Goal: Browse casually: Explore the website without a specific task or goal

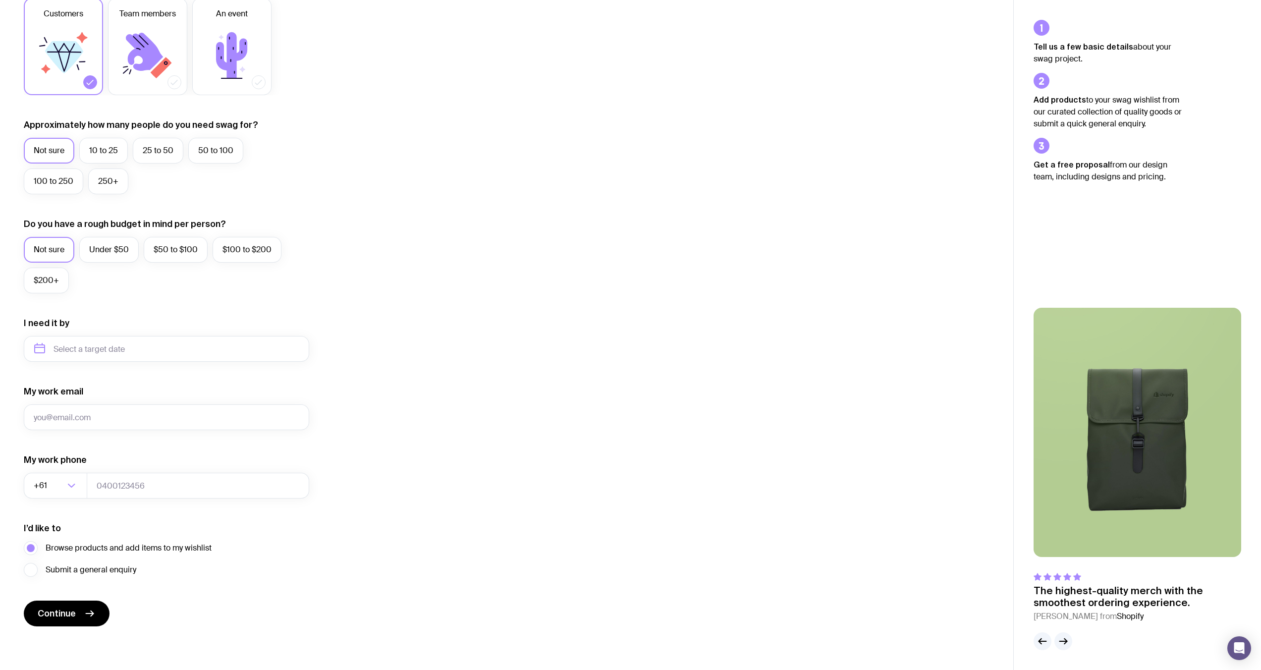
click at [1139, 437] on img at bounding box center [1137, 432] width 208 height 249
click at [1068, 639] on icon "button" at bounding box center [1063, 641] width 12 height 12
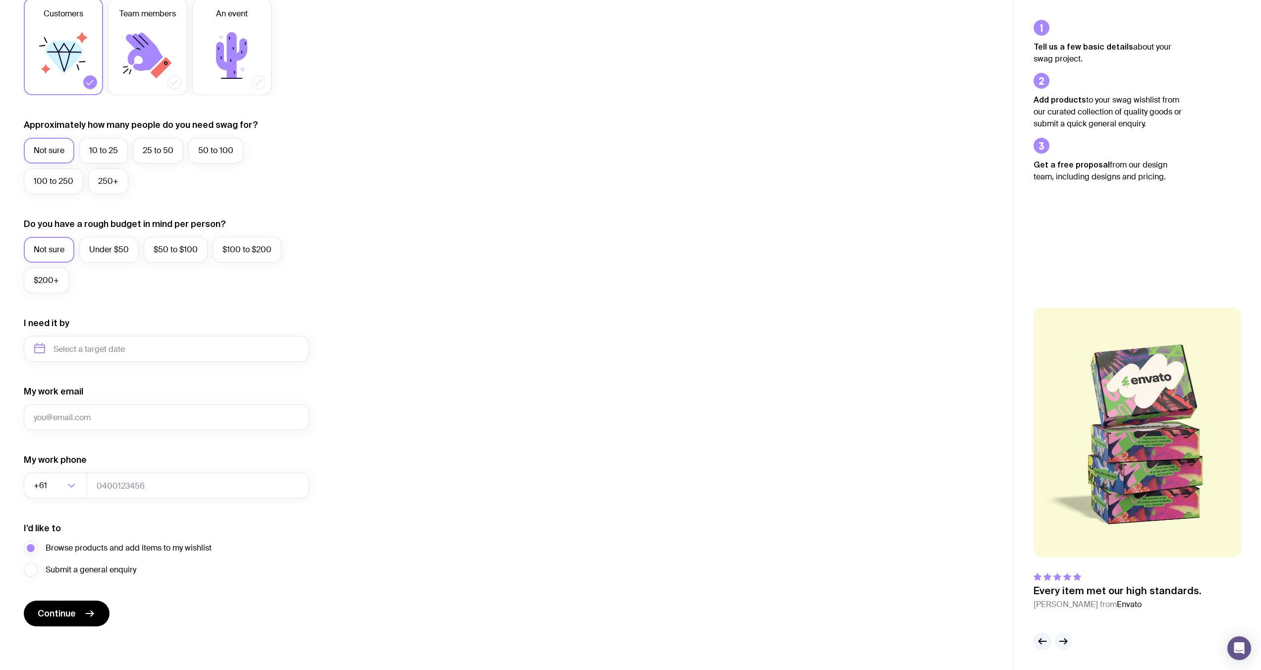
click at [1068, 639] on icon "button" at bounding box center [1063, 641] width 12 height 12
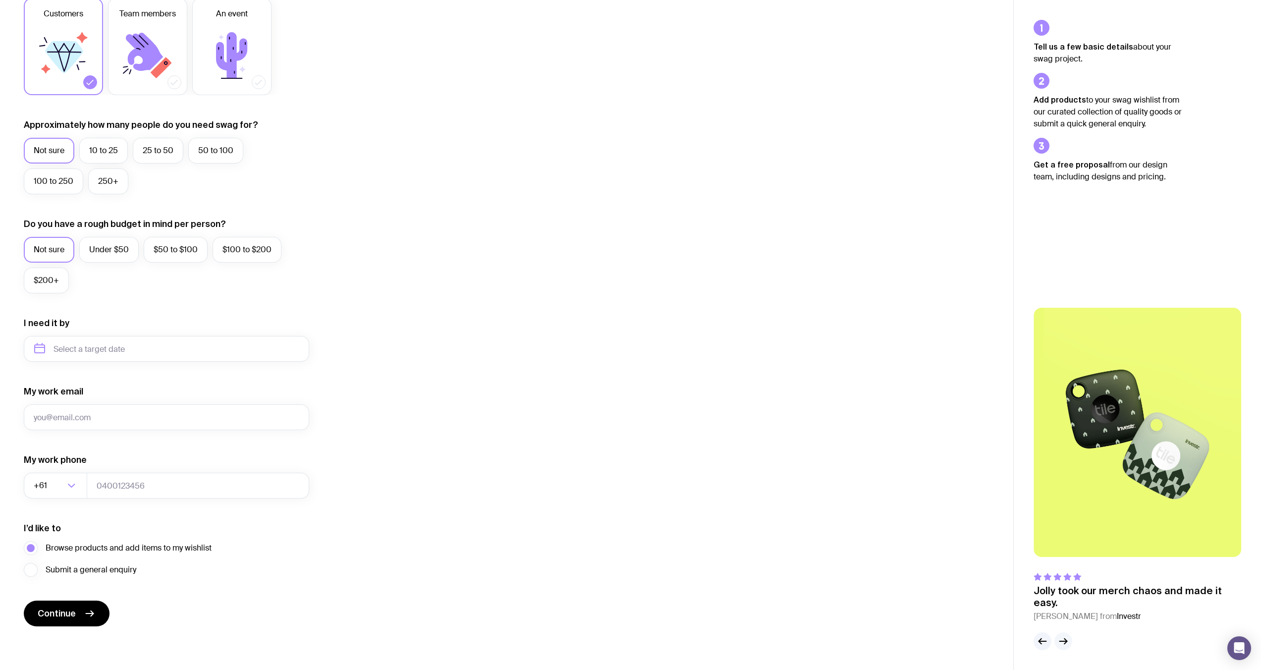
click at [1068, 639] on icon "button" at bounding box center [1063, 641] width 12 height 12
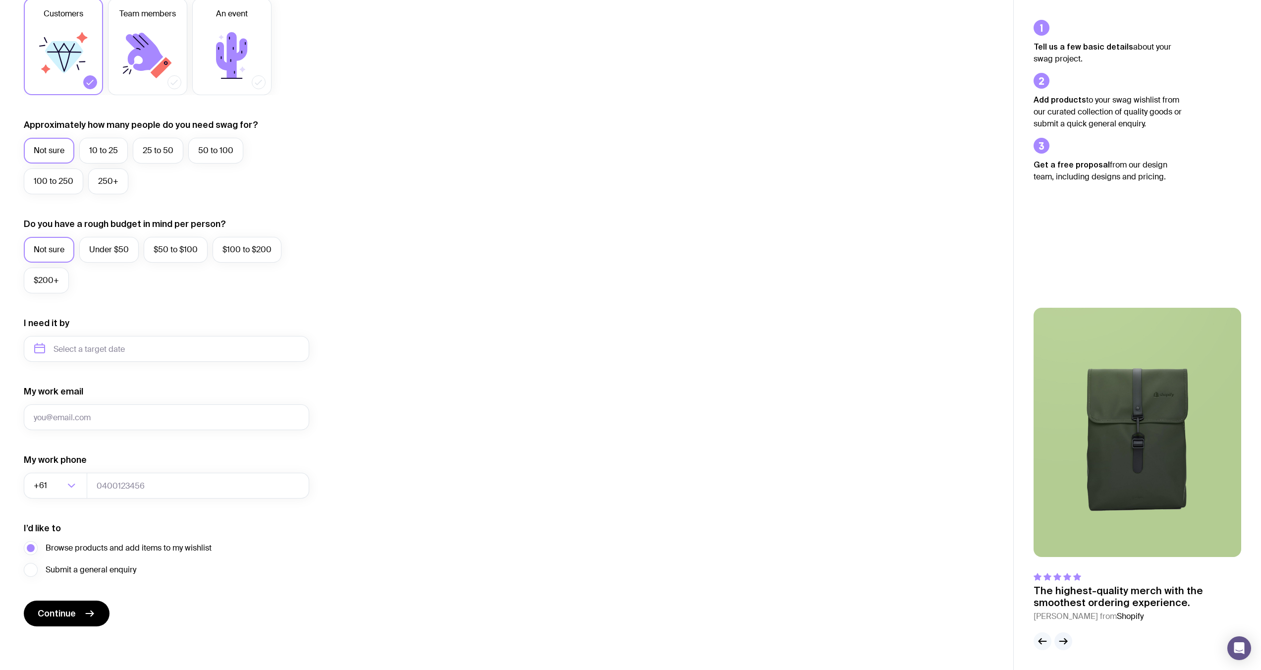
click at [1043, 643] on icon "button" at bounding box center [1042, 641] width 12 height 12
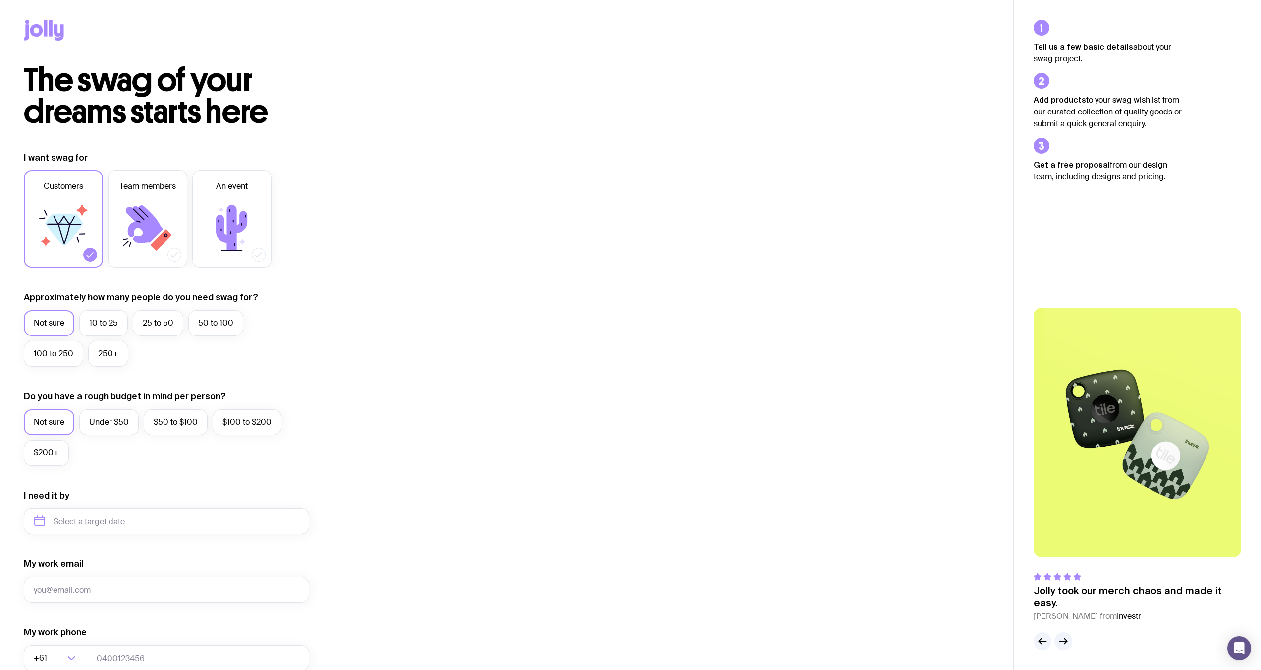
click at [50, 28] on icon at bounding box center [50, 28] width 3 height 16
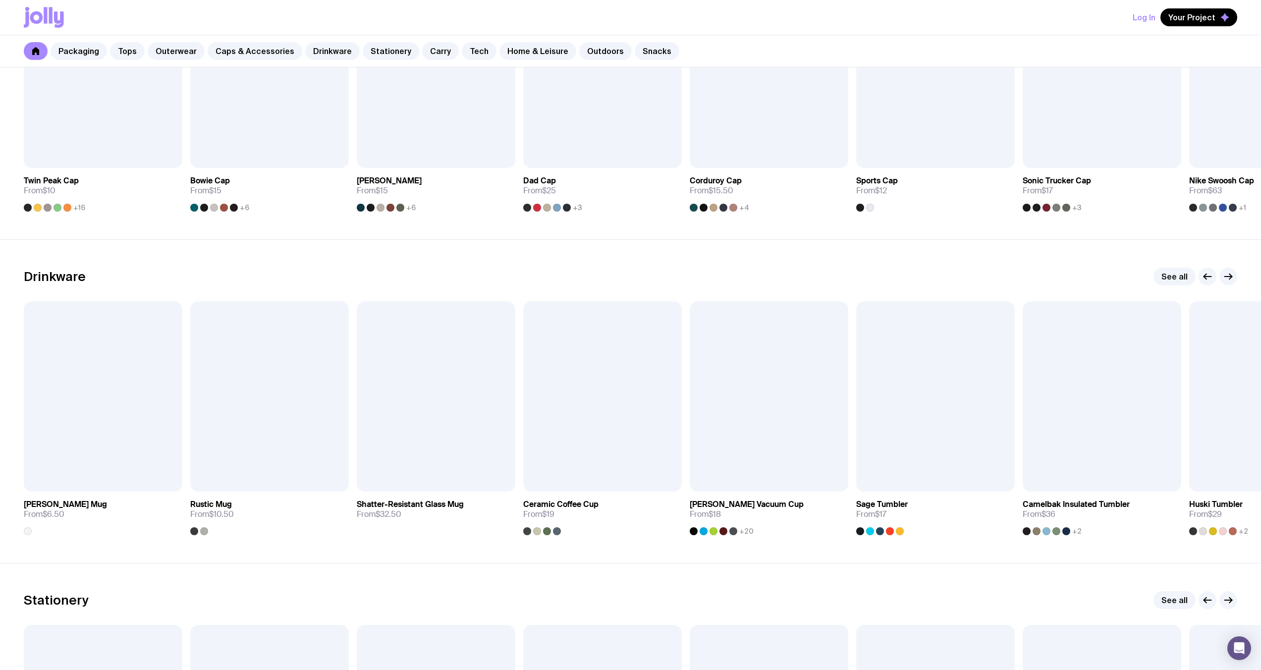
scroll to position [1308, 0]
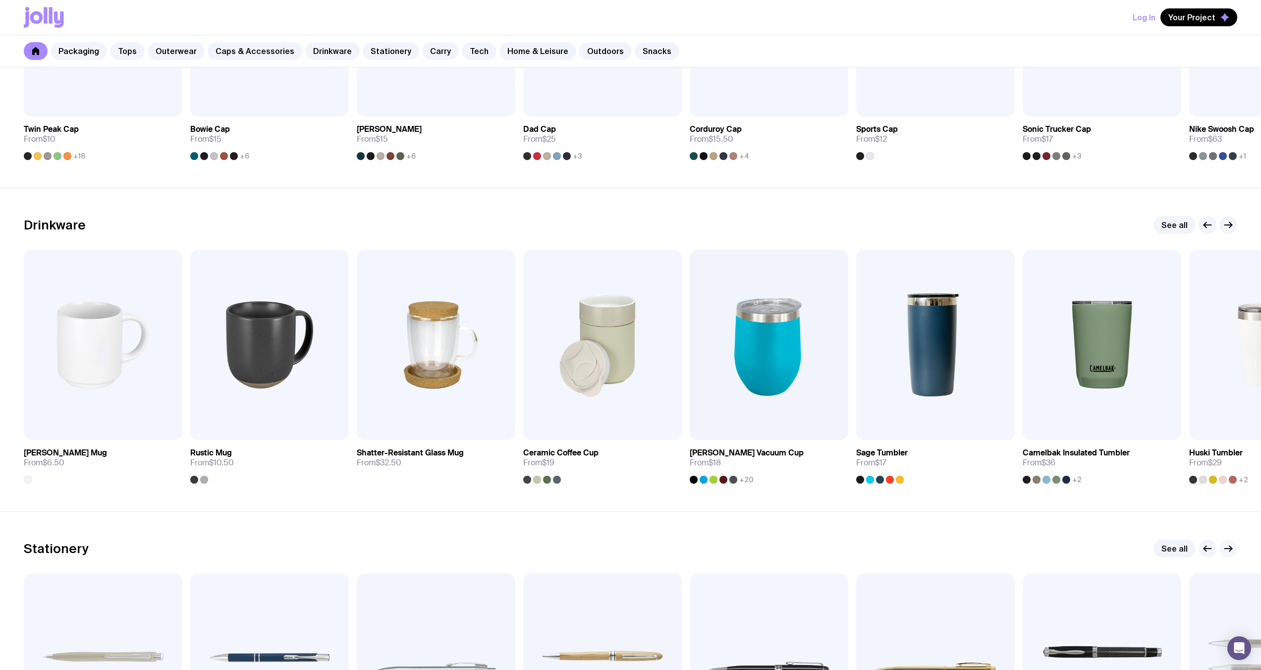
click at [1223, 547] on icon "button" at bounding box center [1228, 548] width 12 height 12
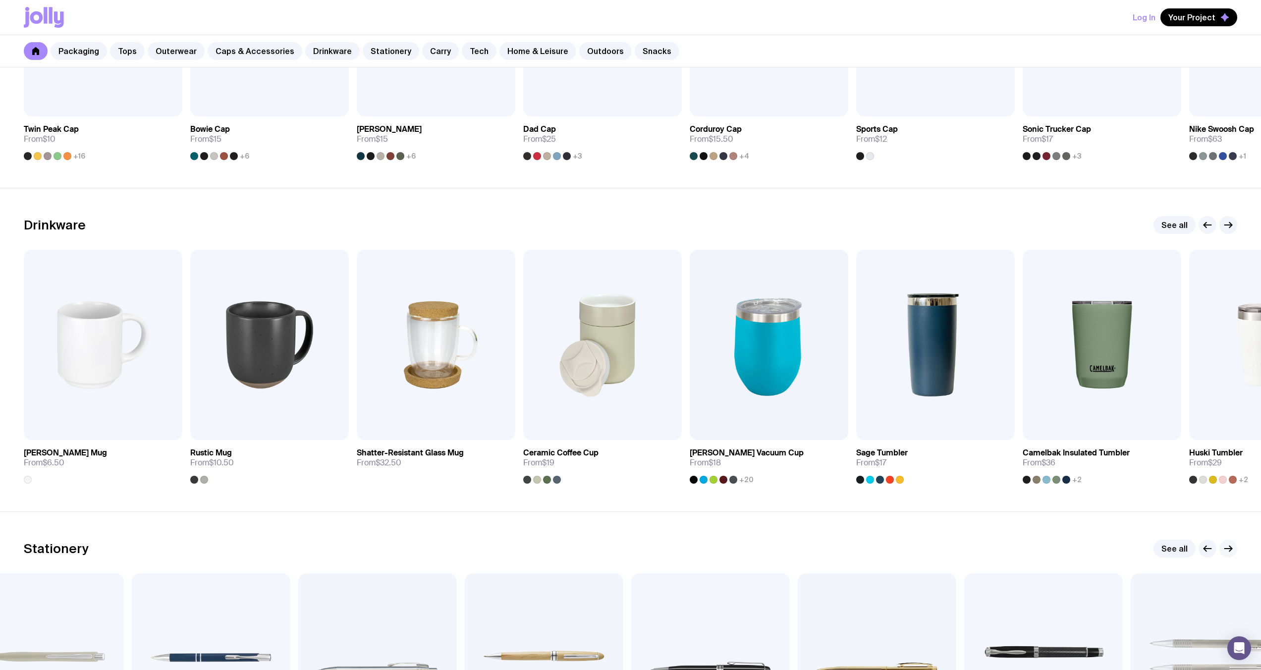
click at [1227, 549] on icon "button" at bounding box center [1228, 548] width 12 height 12
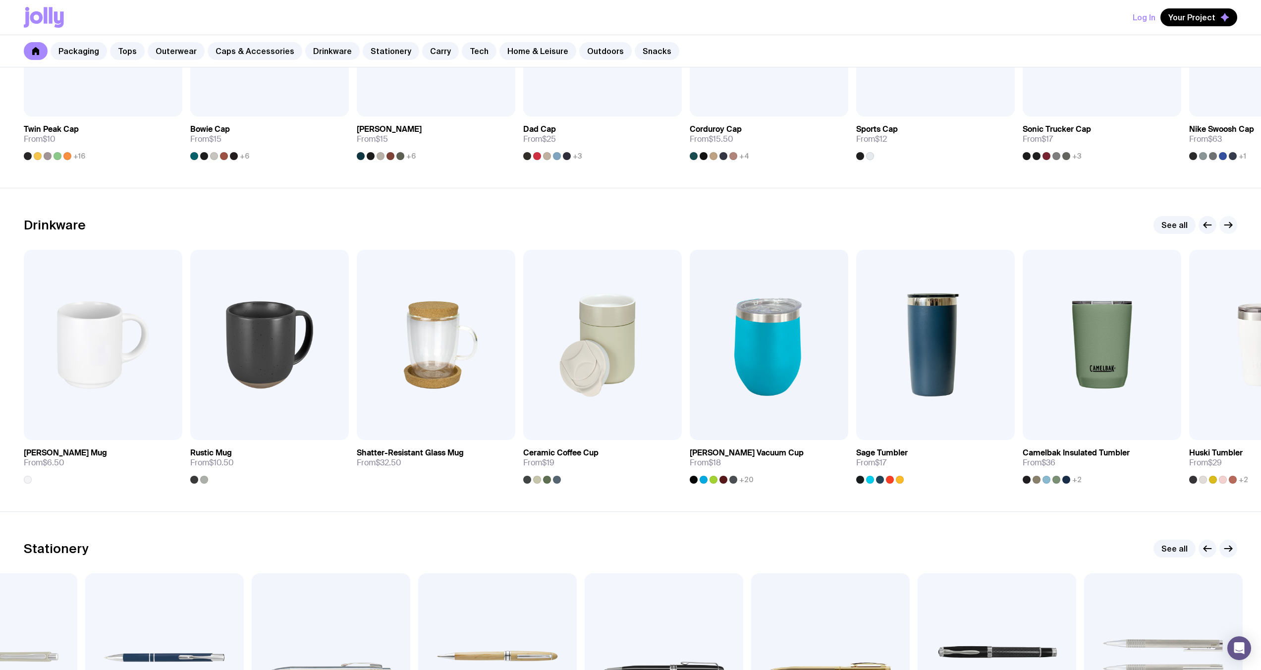
click at [1231, 228] on icon "button" at bounding box center [1228, 225] width 12 height 12
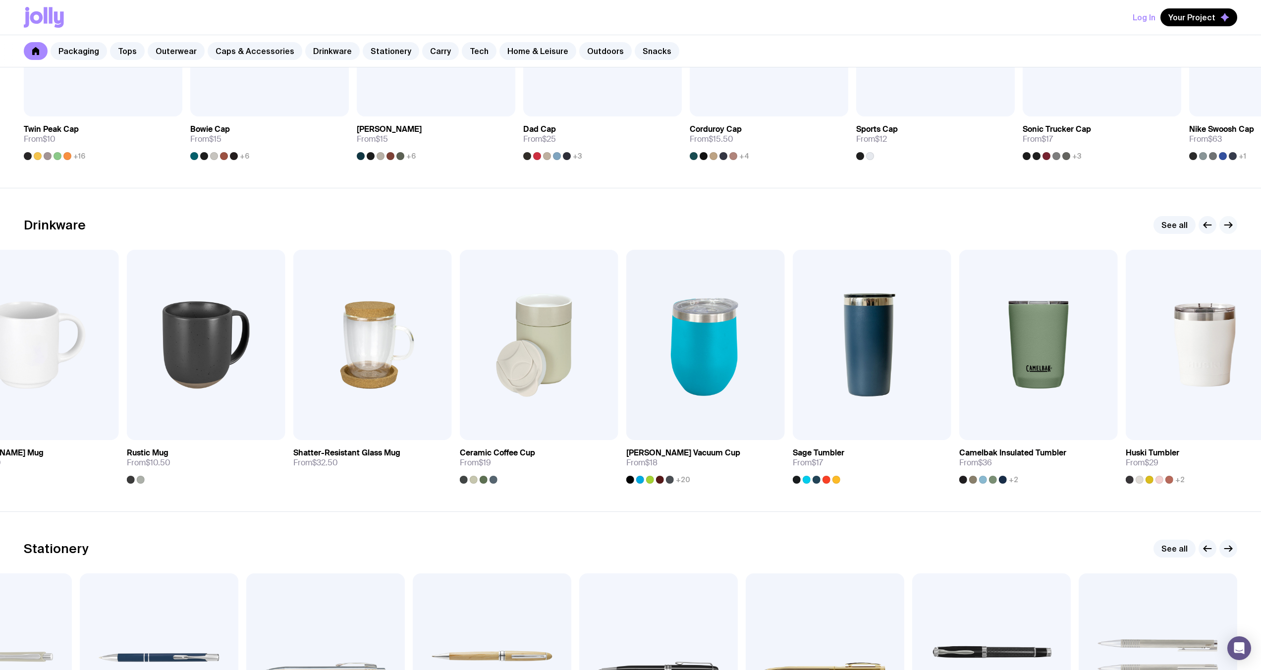
click at [1231, 229] on icon "button" at bounding box center [1228, 225] width 12 height 12
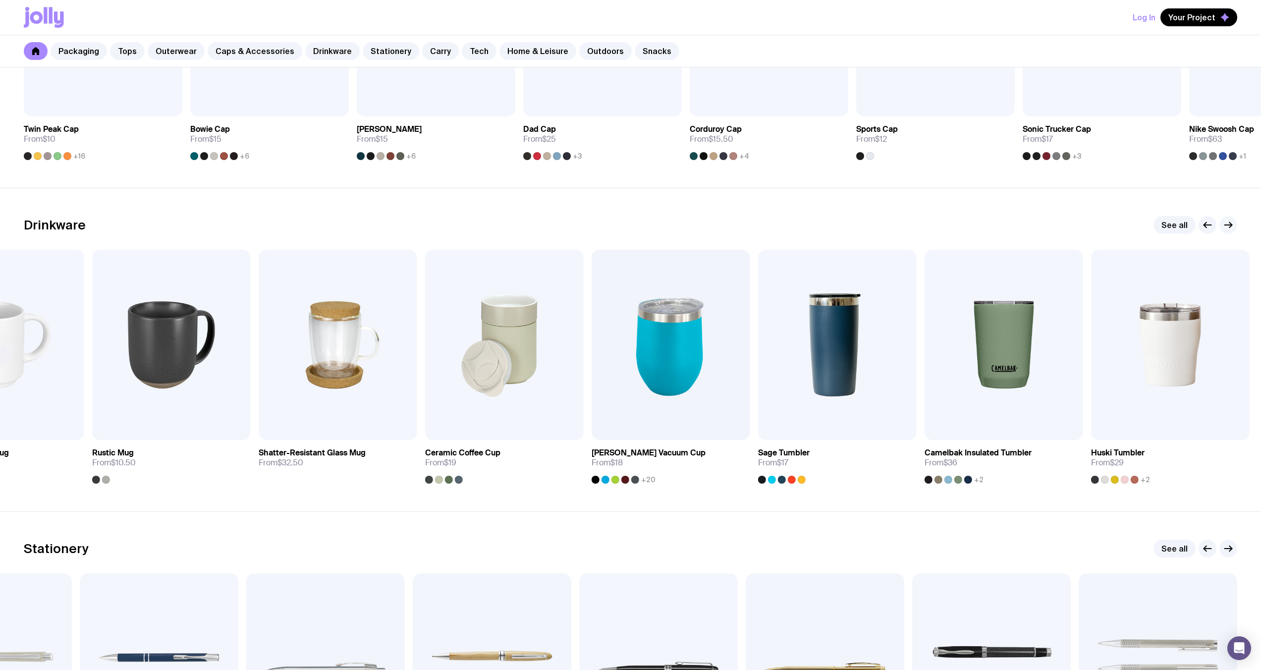
click at [1231, 229] on icon "button" at bounding box center [1228, 225] width 12 height 12
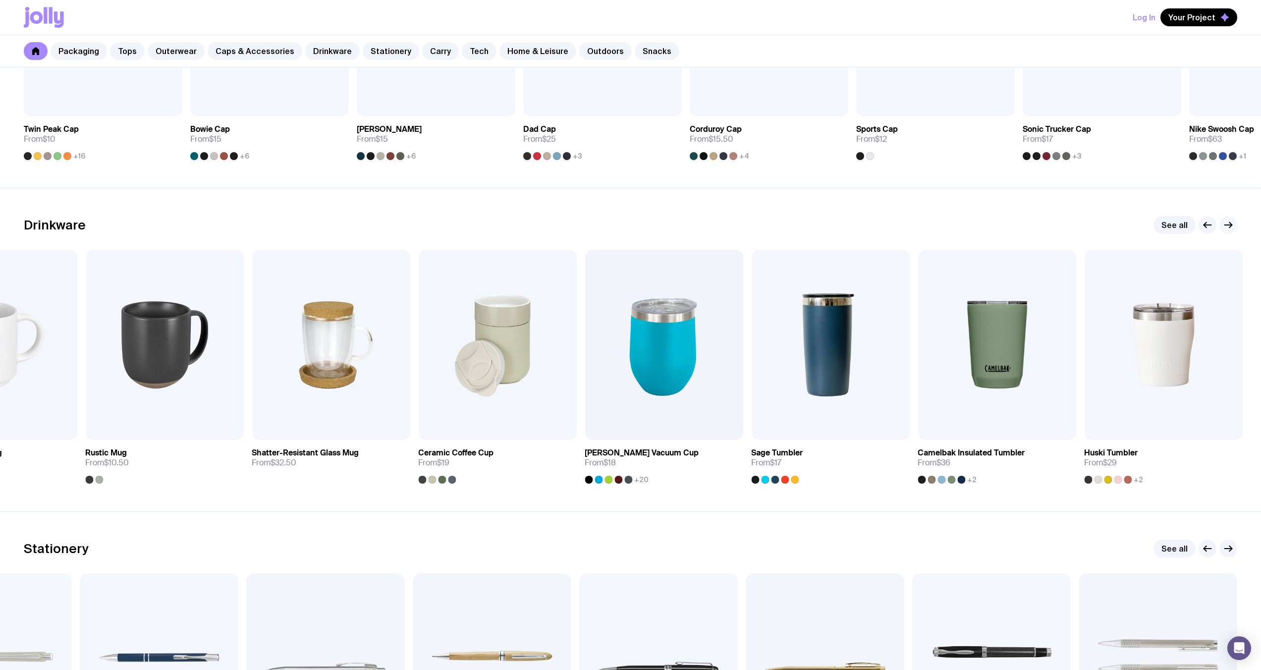
click at [1231, 229] on icon "button" at bounding box center [1228, 225] width 12 height 12
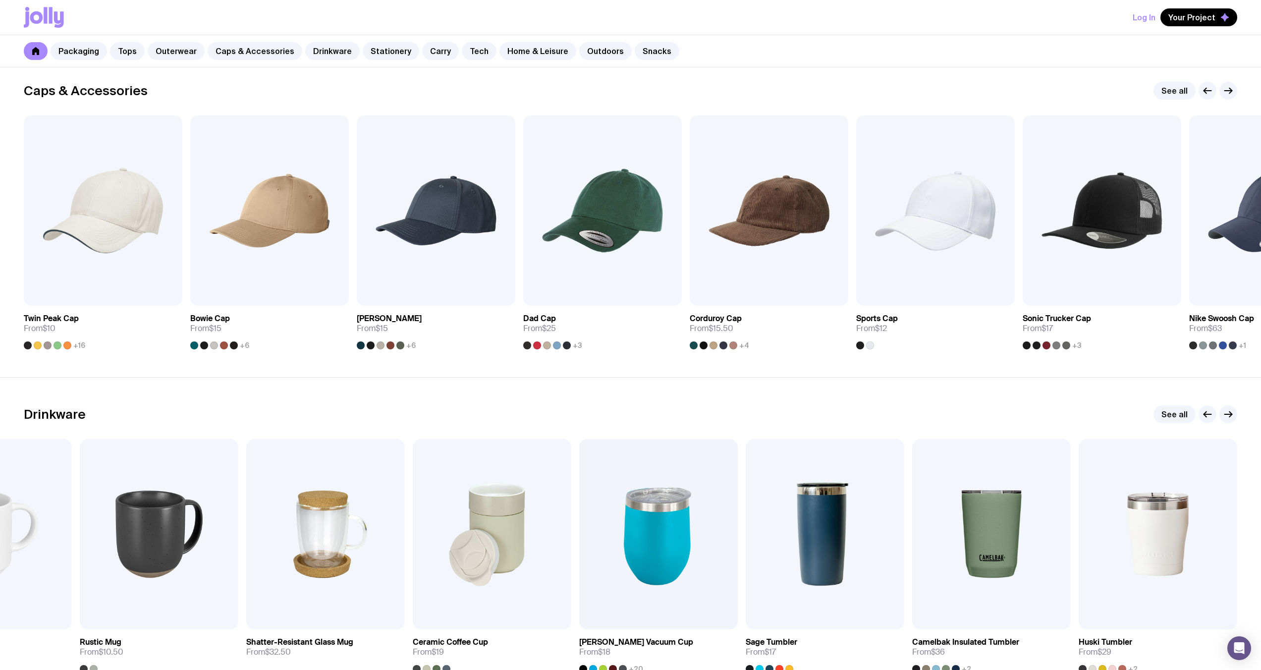
scroll to position [1118, 0]
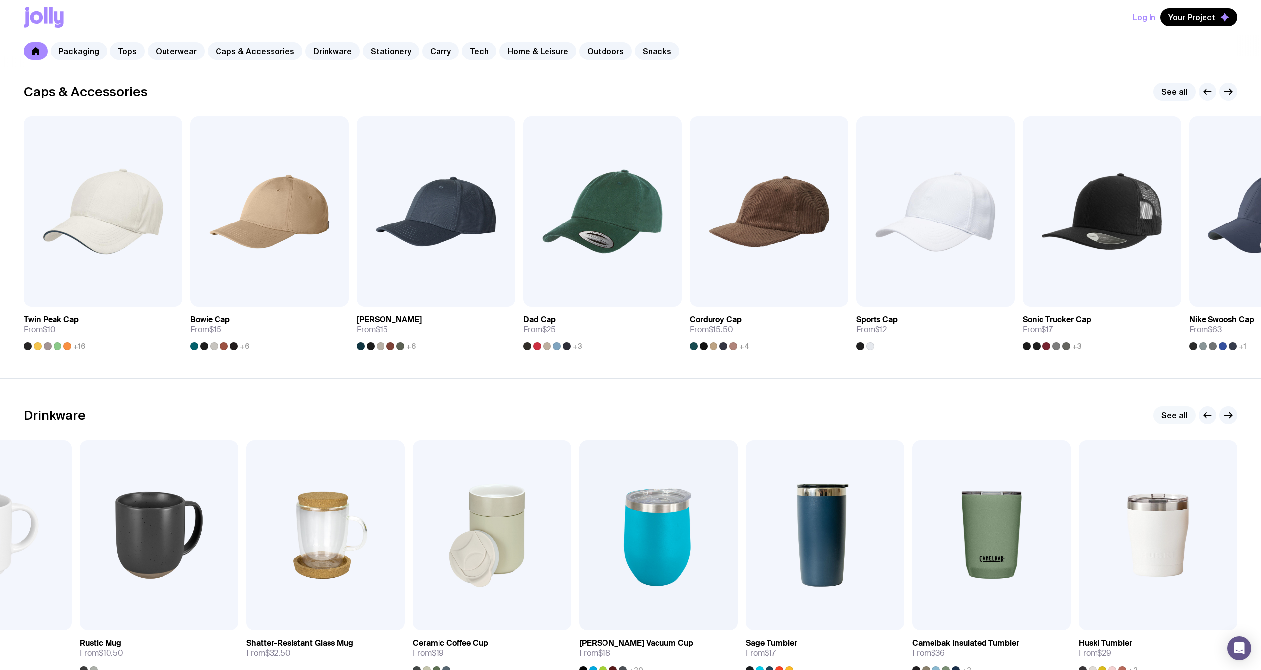
click at [1179, 416] on link "See all" at bounding box center [1174, 415] width 42 height 18
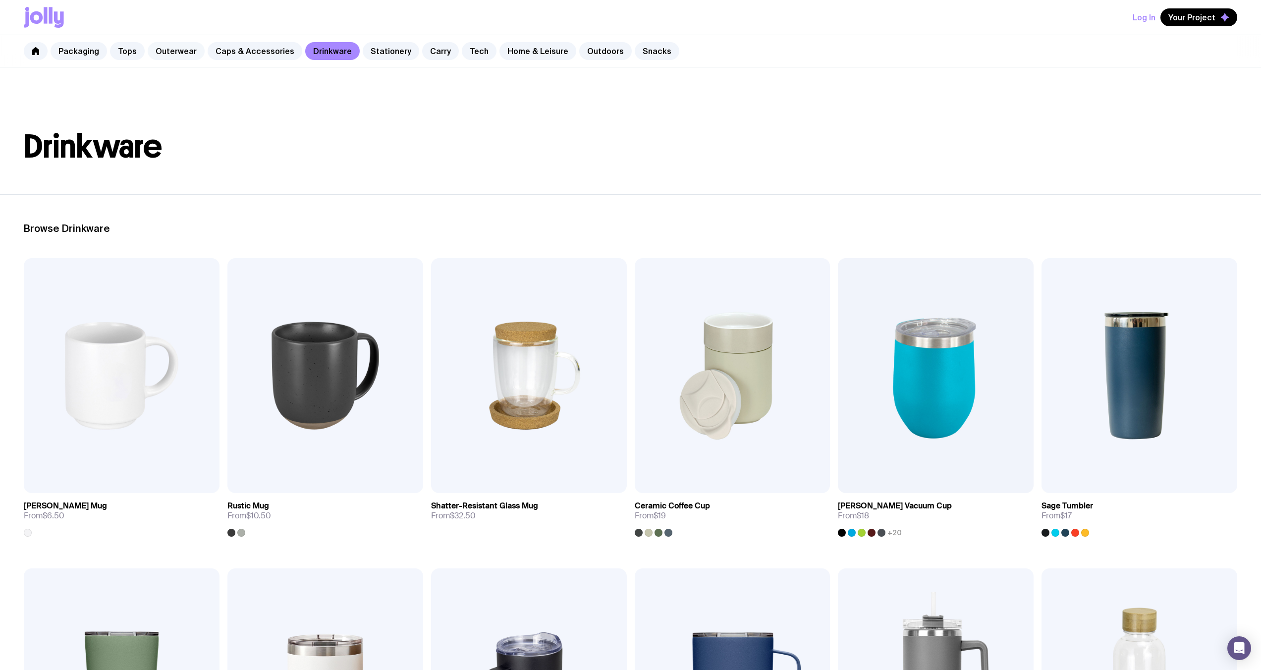
click at [194, 49] on link "Outerwear" at bounding box center [176, 51] width 57 height 18
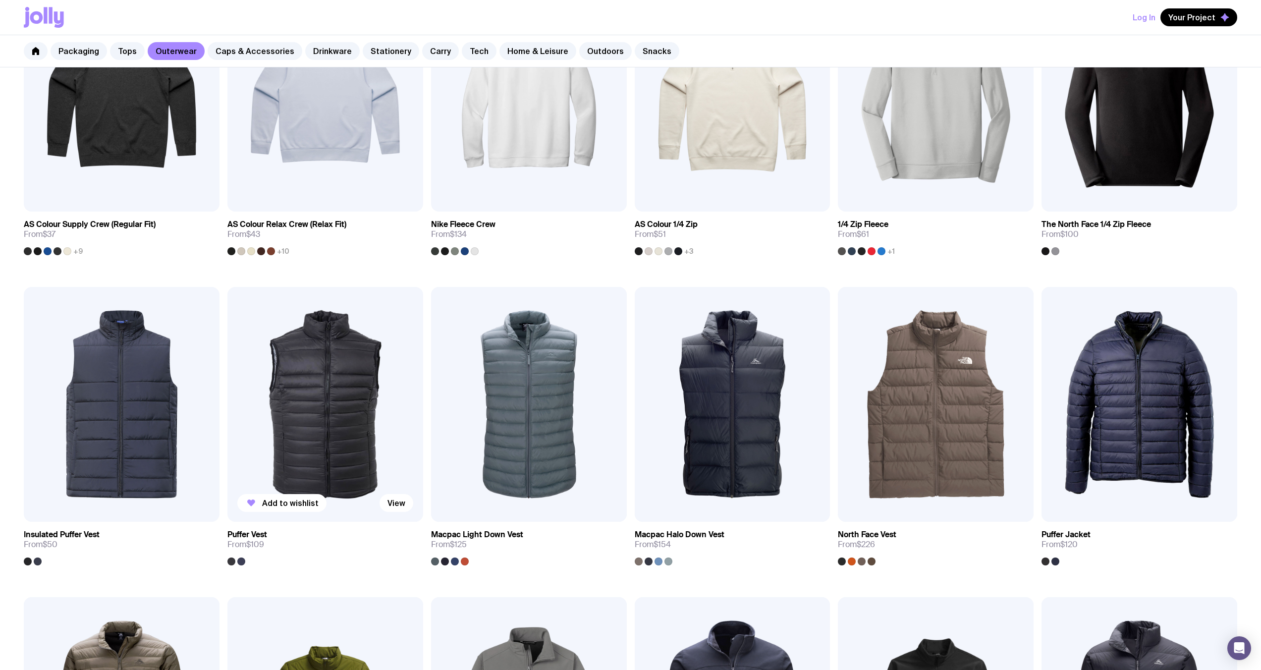
scroll to position [202, 0]
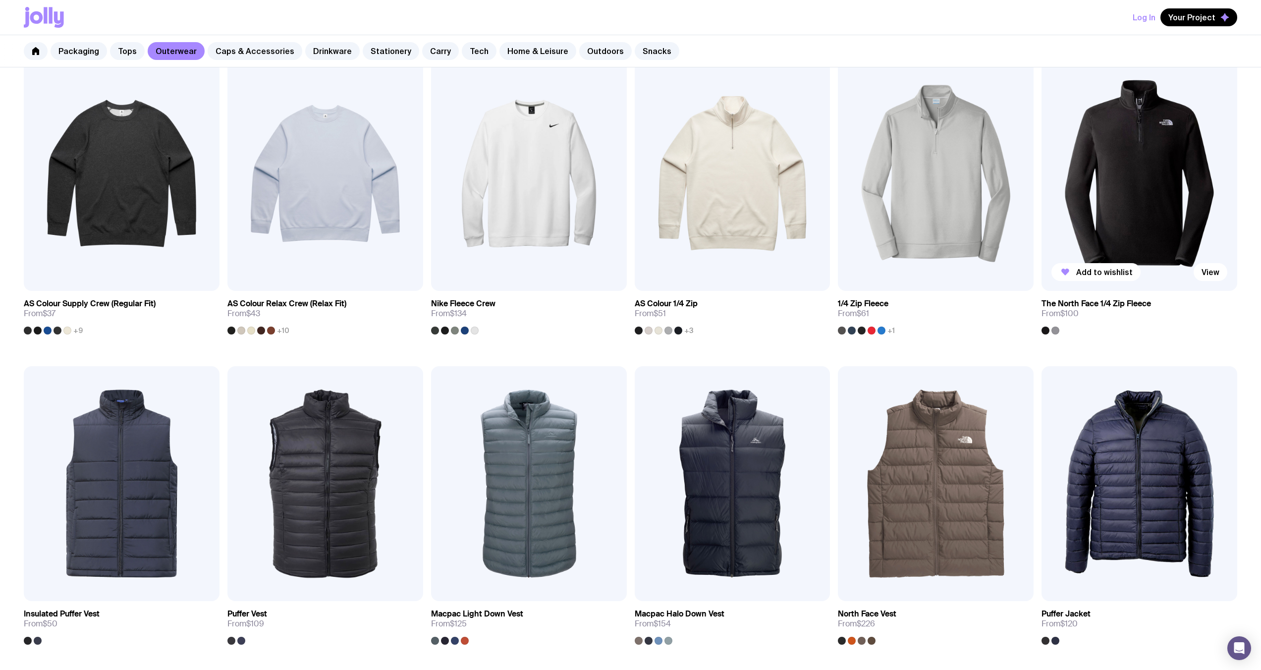
click at [1078, 197] on img at bounding box center [1139, 173] width 196 height 235
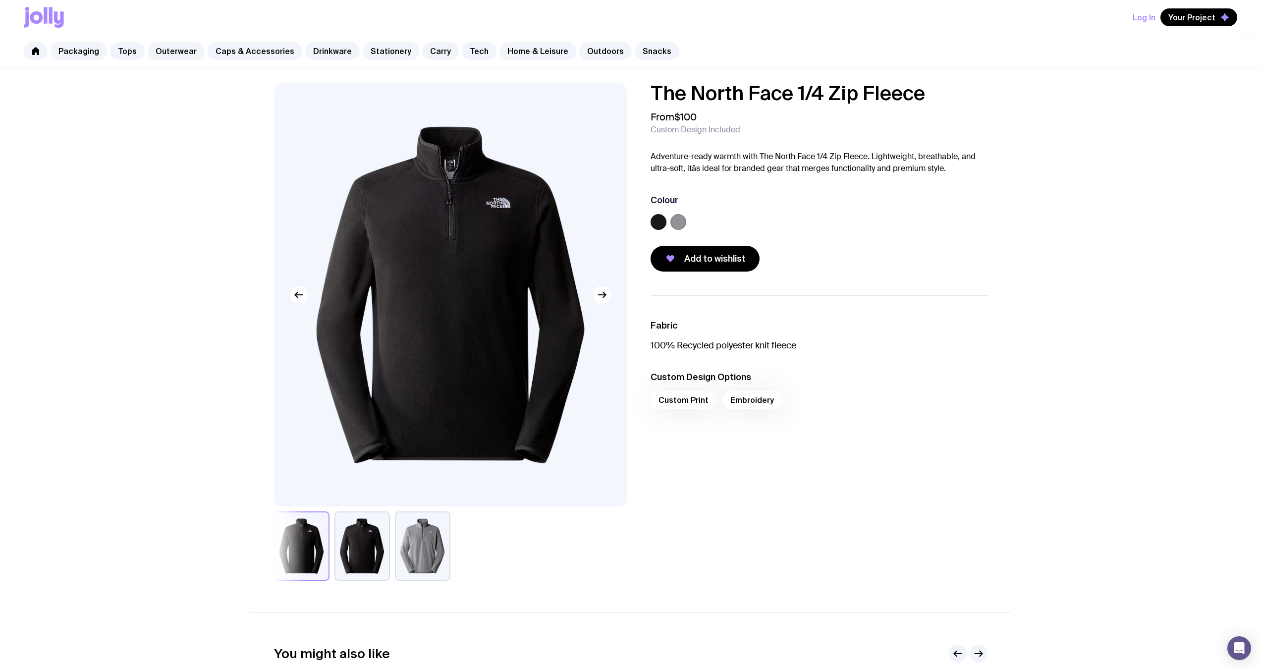
click at [679, 224] on label at bounding box center [678, 222] width 16 height 16
click at [0, 0] on input "radio" at bounding box center [0, 0] width 0 height 0
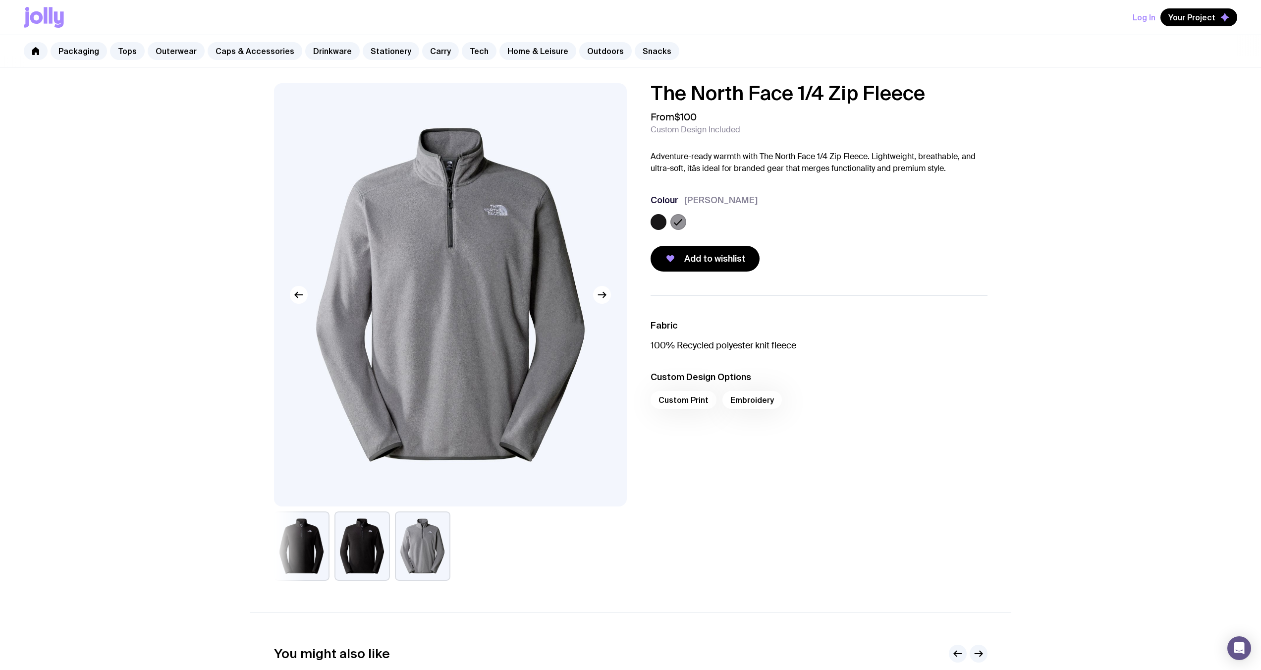
scroll to position [202, 0]
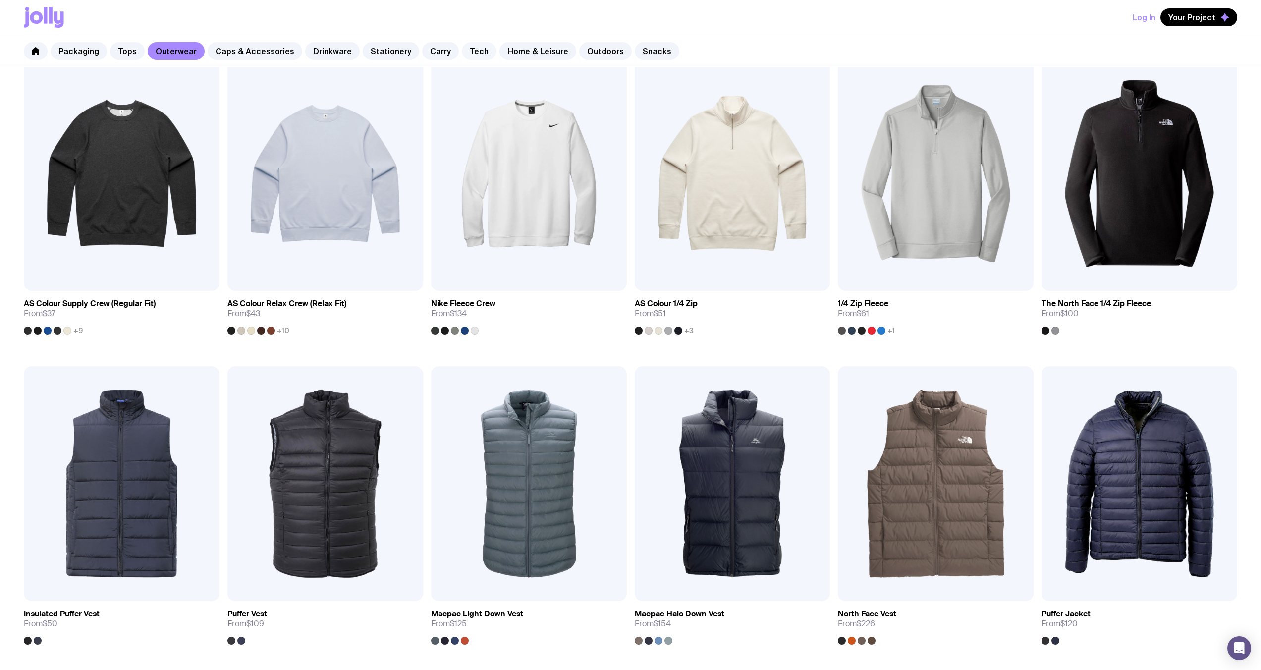
click at [473, 56] on link "Tech" at bounding box center [479, 51] width 35 height 18
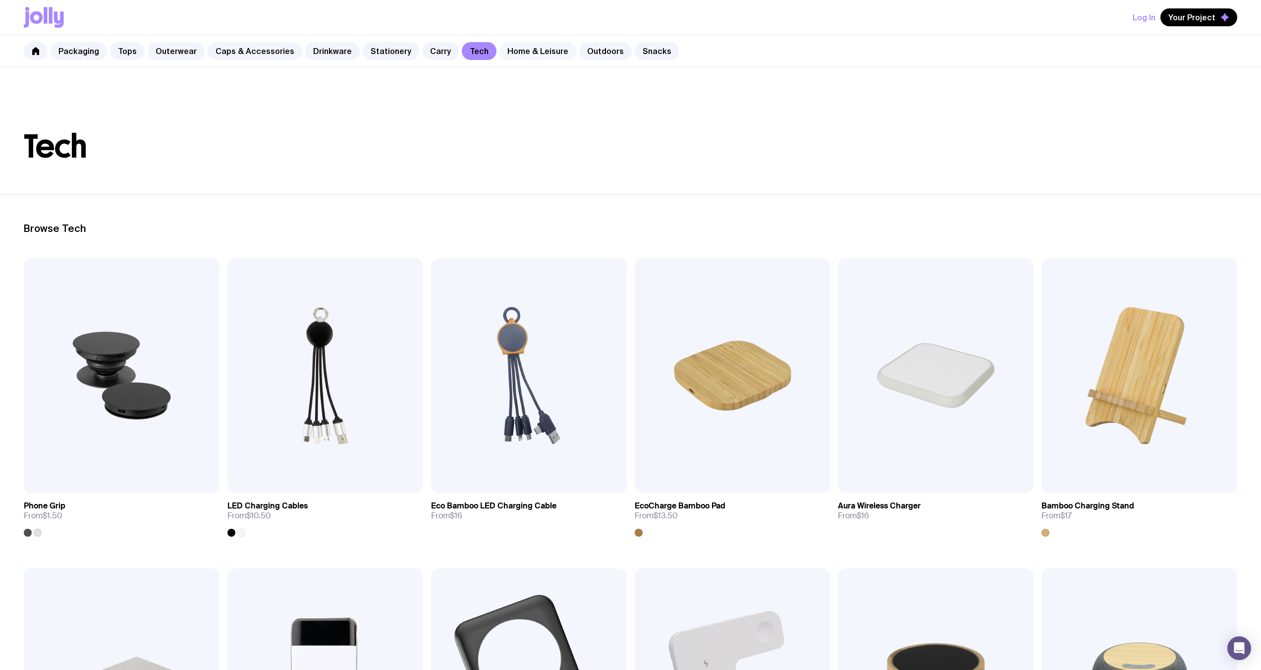
click at [515, 52] on link "Home & Leisure" at bounding box center [537, 51] width 77 height 18
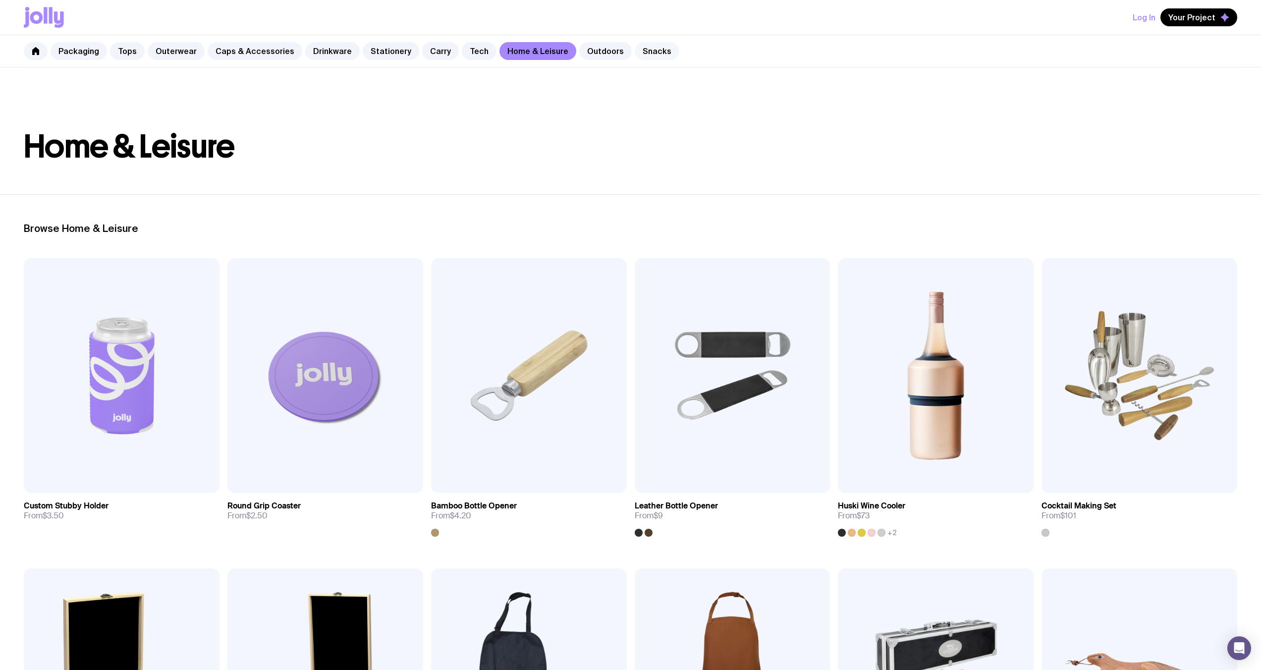
click at [644, 56] on link "Snacks" at bounding box center [657, 51] width 45 height 18
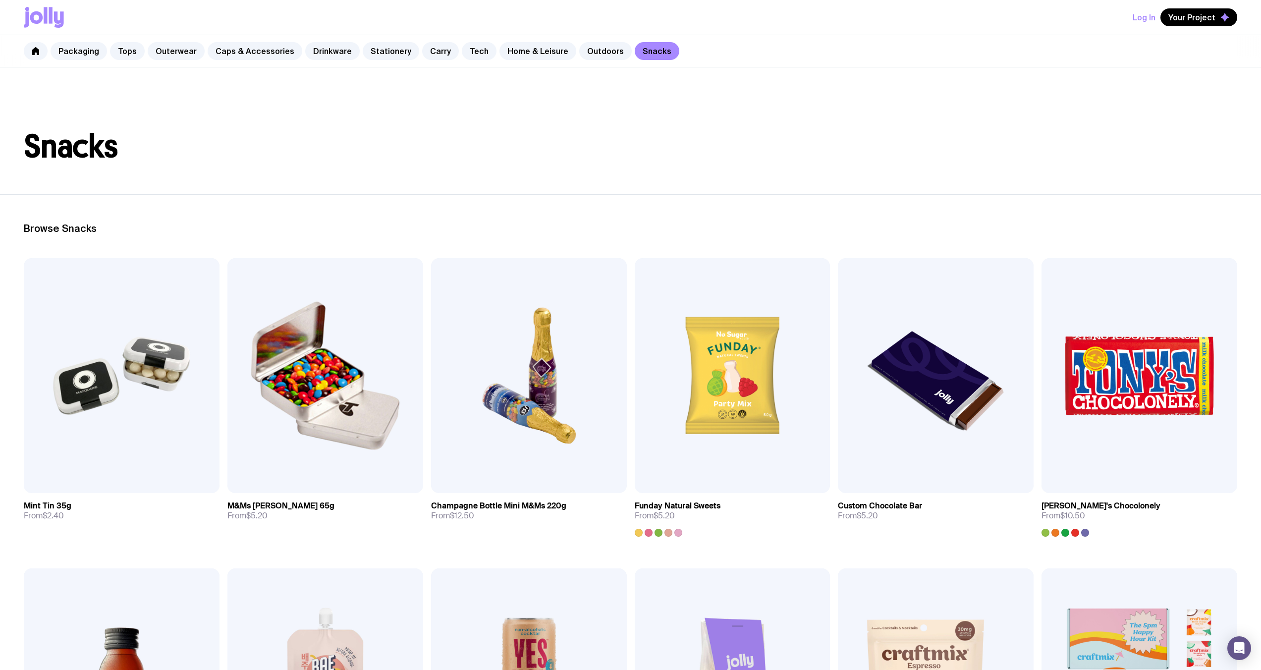
click at [590, 60] on div "Packaging Tops Outerwear Caps & Accessories Drinkware Stationery Carry Tech Hom…" at bounding box center [630, 51] width 1261 height 32
click at [587, 56] on link "Outdoors" at bounding box center [605, 51] width 53 height 18
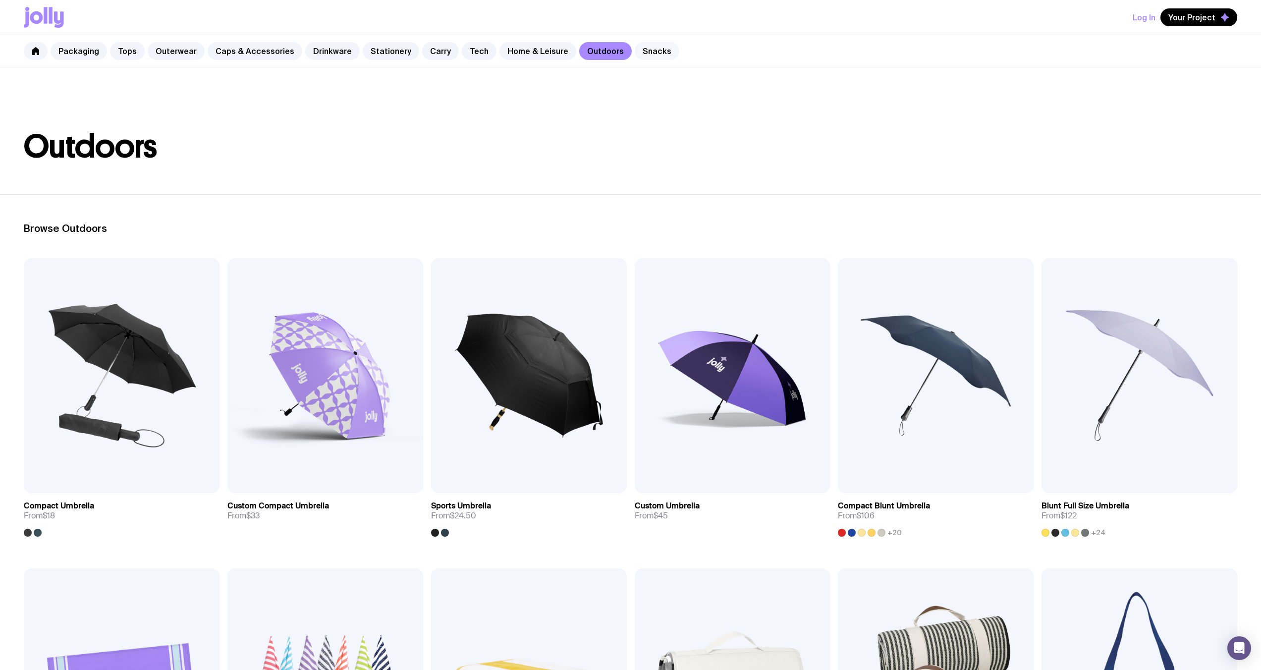
click at [635, 58] on link "Snacks" at bounding box center [657, 51] width 45 height 18
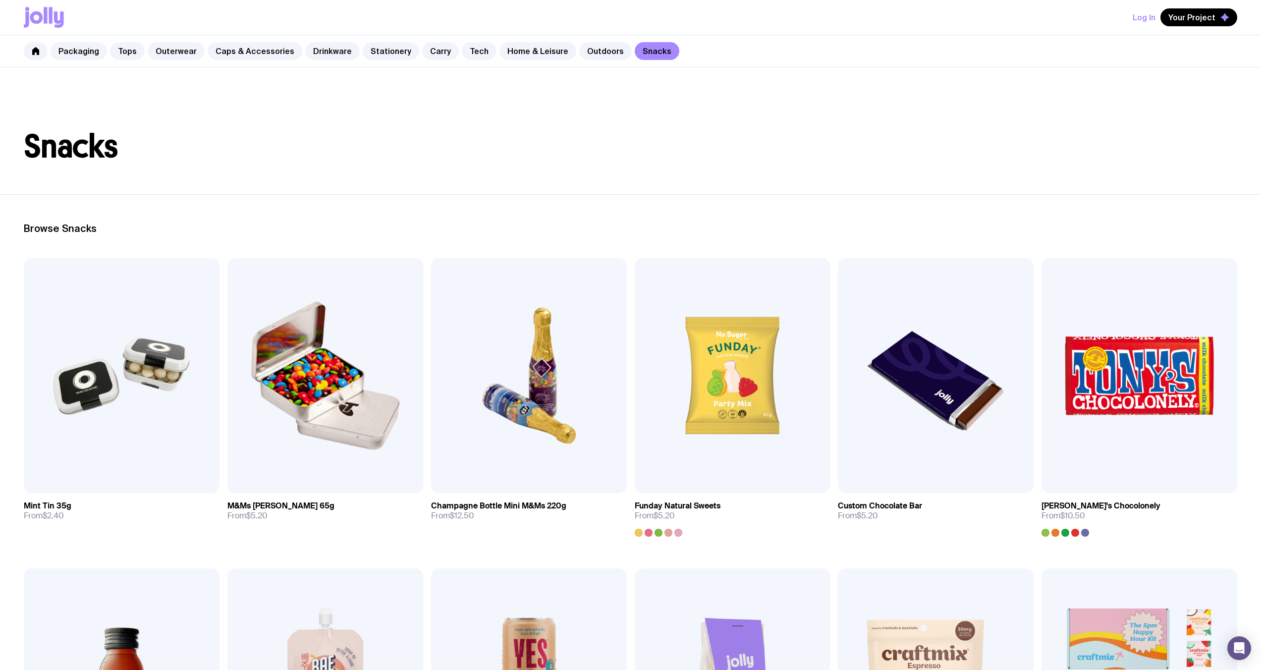
click at [482, 47] on div "Packaging Tops Outerwear Caps & Accessories Drinkware Stationery Carry Tech Hom…" at bounding box center [630, 51] width 1261 height 32
click at [472, 49] on link "Tech" at bounding box center [479, 51] width 35 height 18
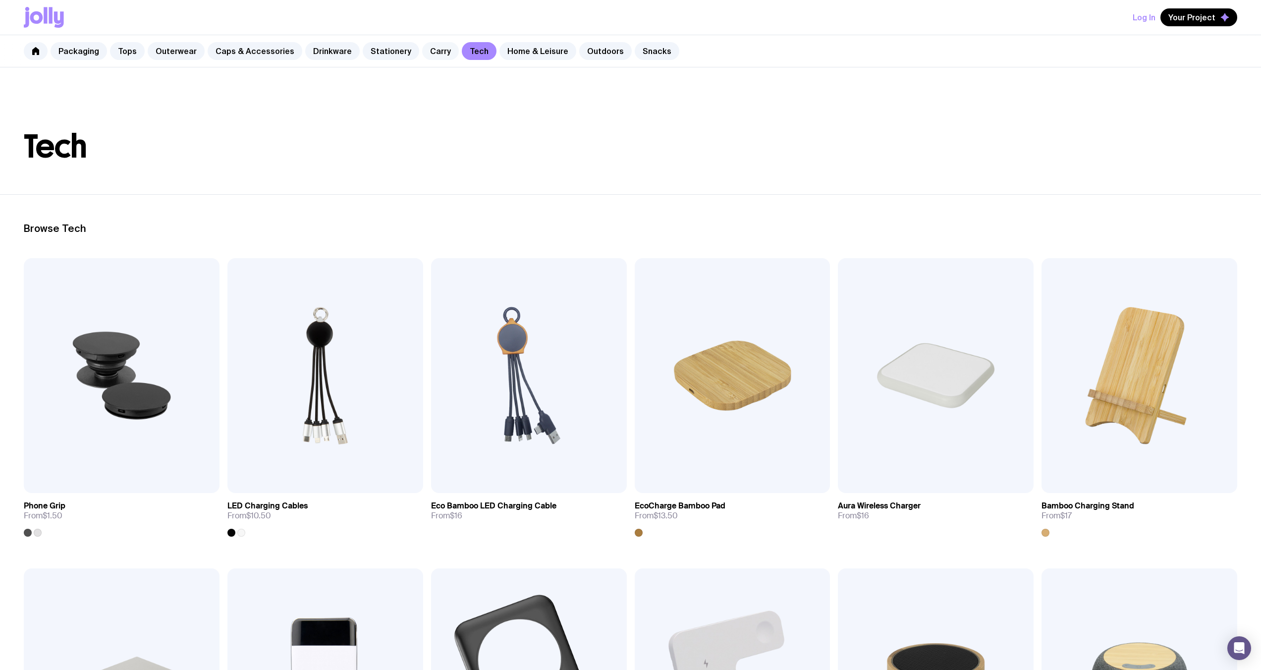
click at [434, 57] on link "Carry" at bounding box center [440, 51] width 37 height 18
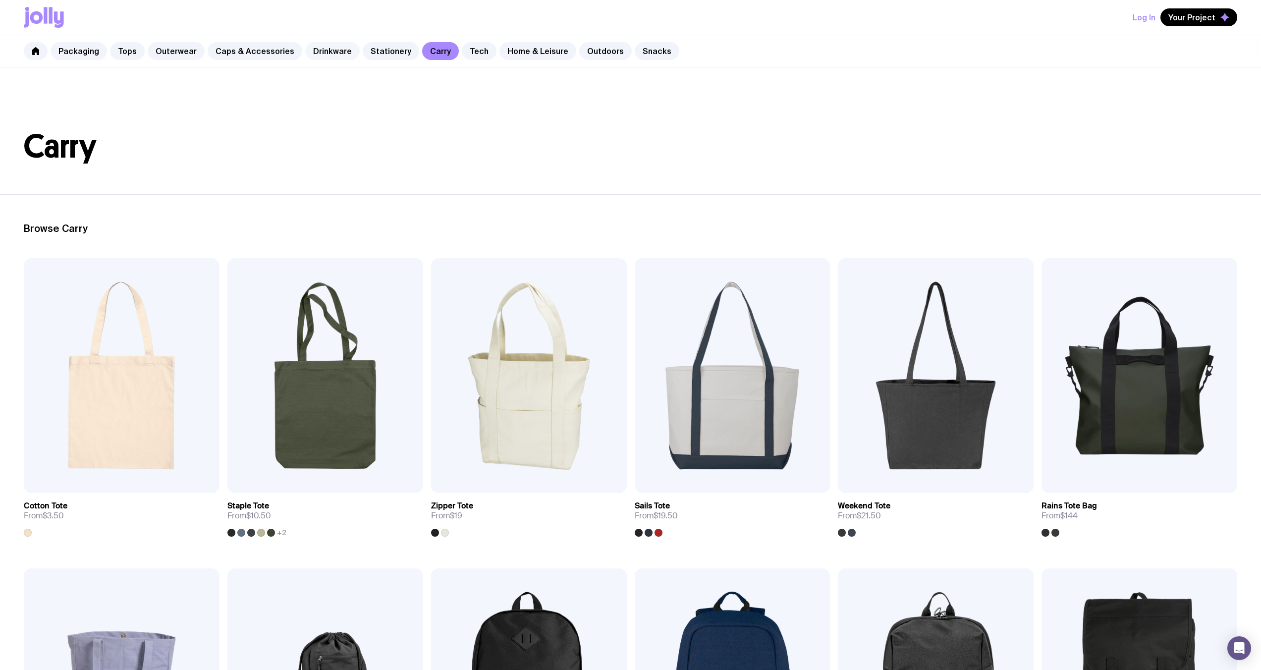
click at [315, 59] on link "Drinkware" at bounding box center [332, 51] width 54 height 18
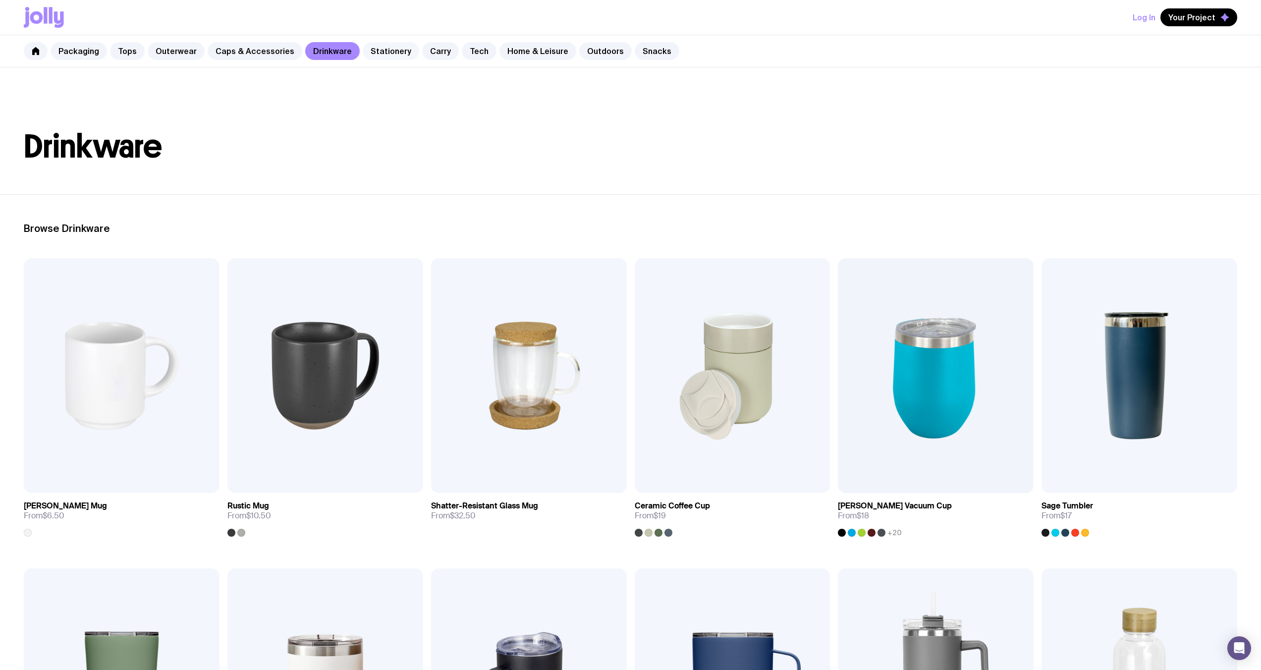
click at [371, 55] on link "Stationery" at bounding box center [391, 51] width 56 height 18
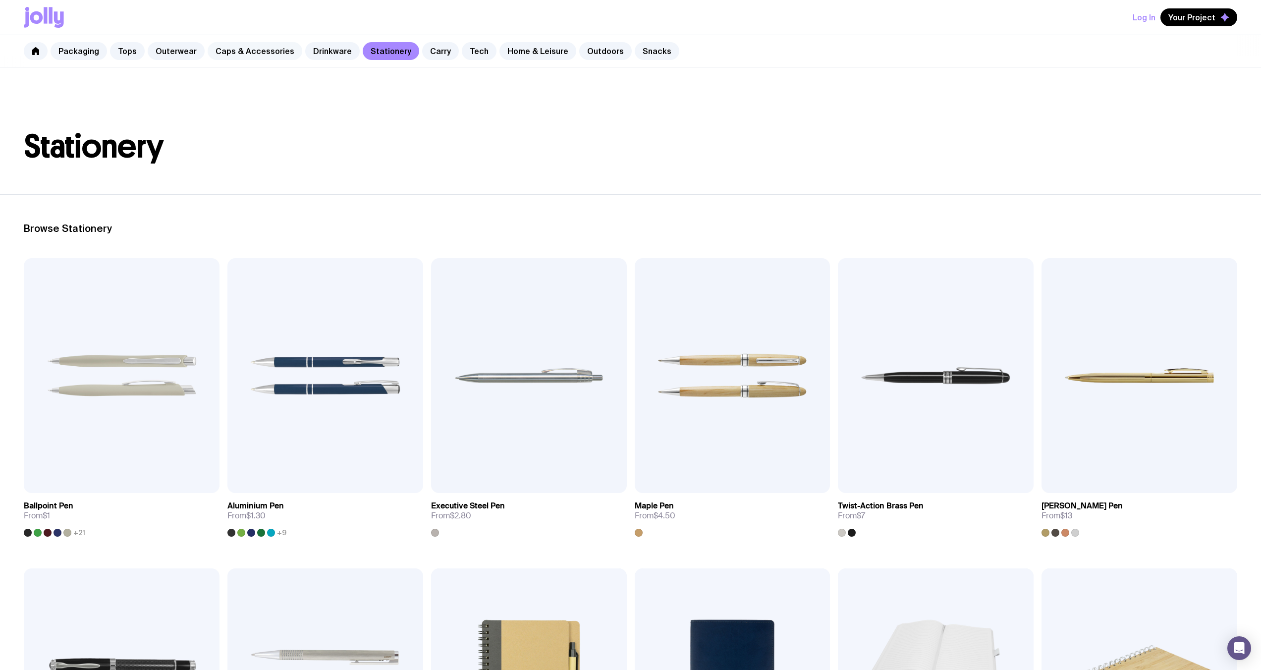
click at [256, 47] on link "Caps & Accessories" at bounding box center [255, 51] width 95 height 18
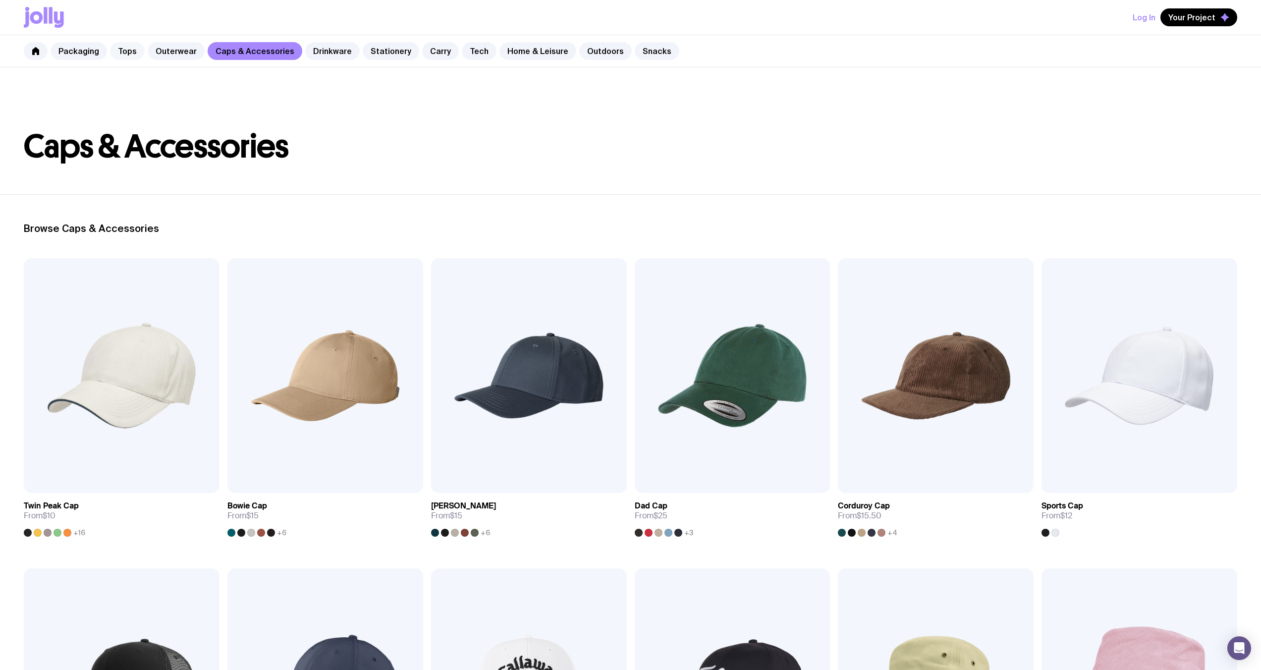
click at [129, 46] on link "Tops" at bounding box center [127, 51] width 35 height 18
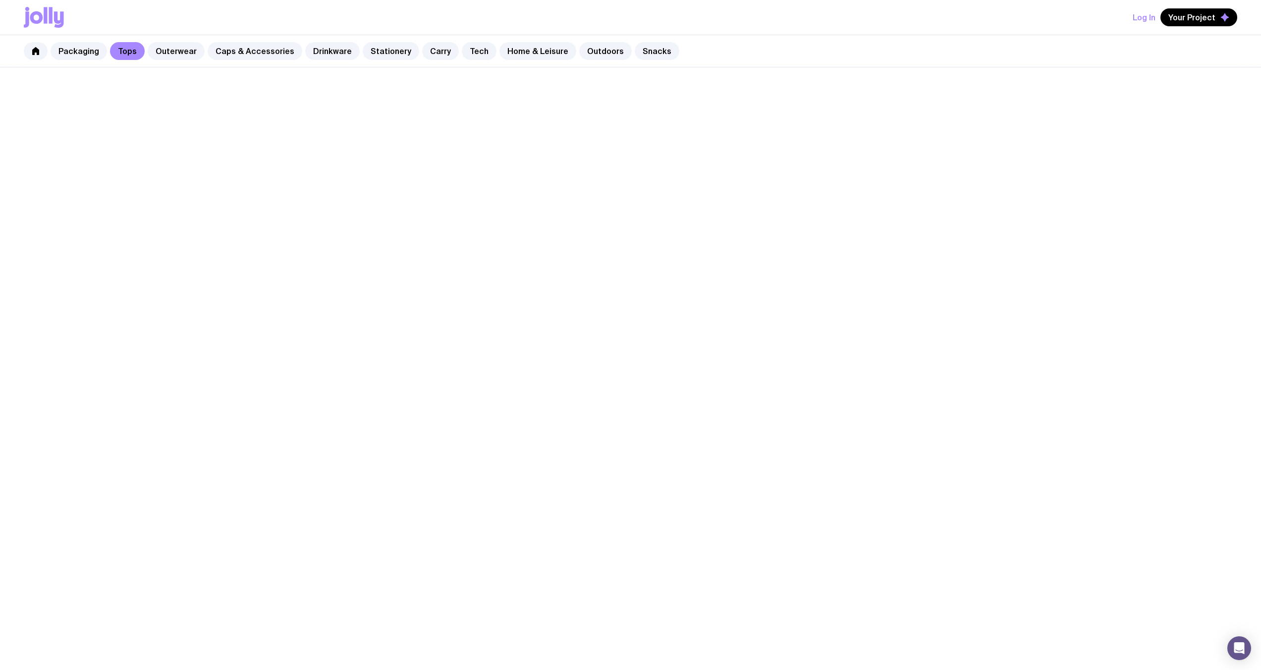
click at [129, 46] on link "Tops" at bounding box center [127, 51] width 35 height 18
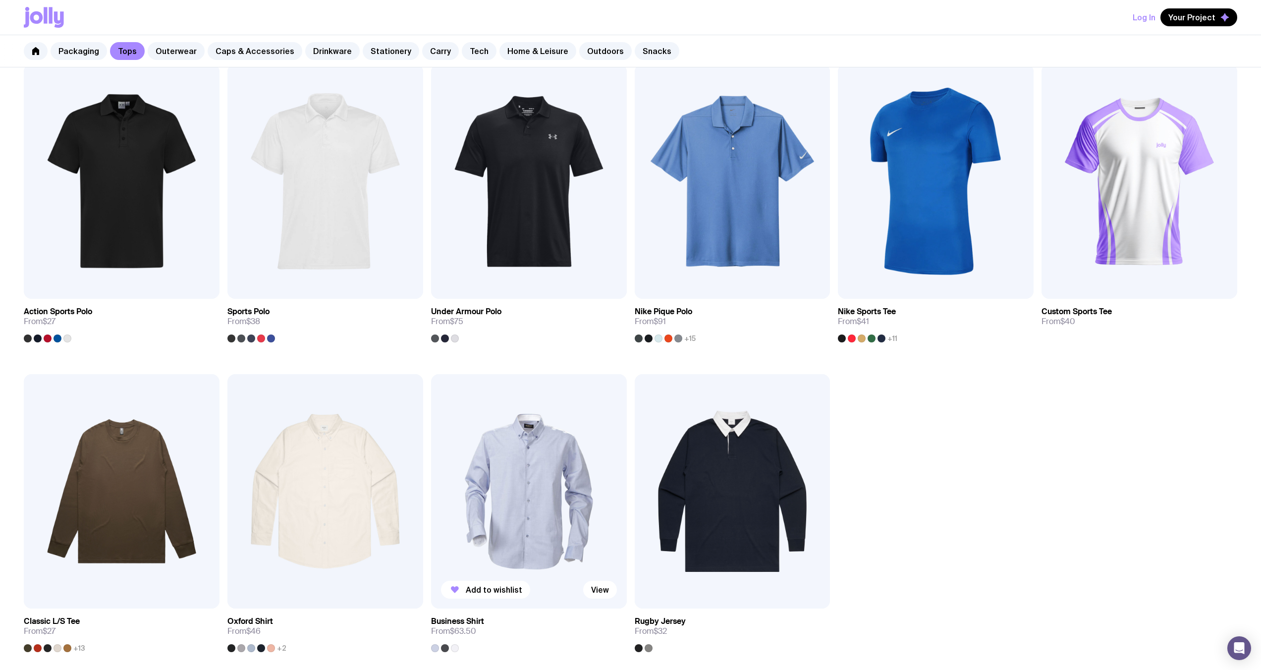
scroll to position [655, 0]
